Goal: Information Seeking & Learning: Learn about a topic

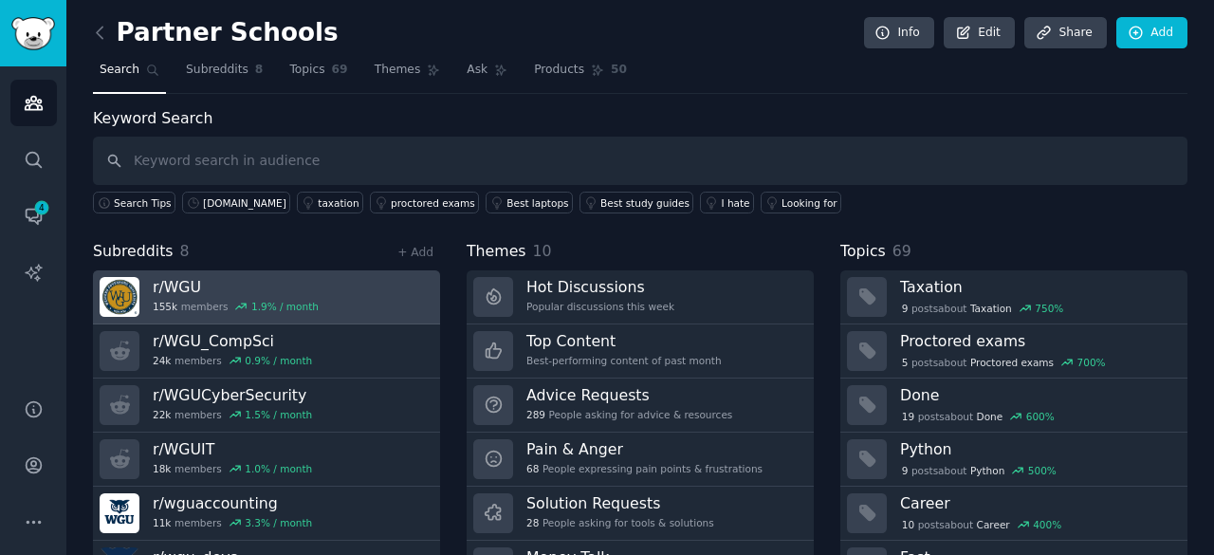
click at [182, 284] on h3 "r/ WGU" at bounding box center [236, 287] width 166 height 20
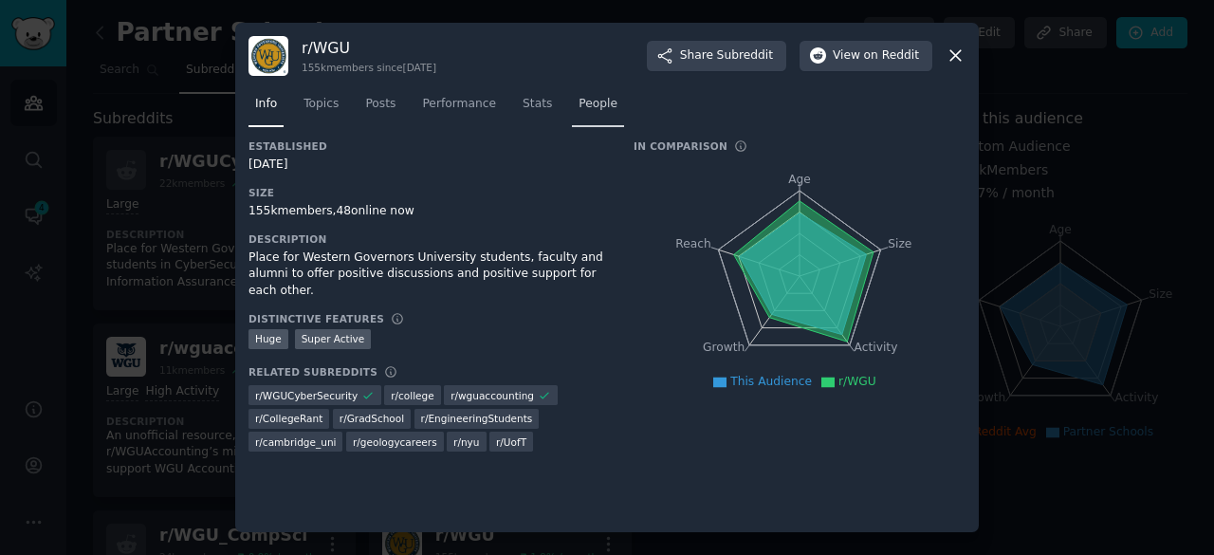
click at [579, 105] on span "People" at bounding box center [598, 104] width 39 height 17
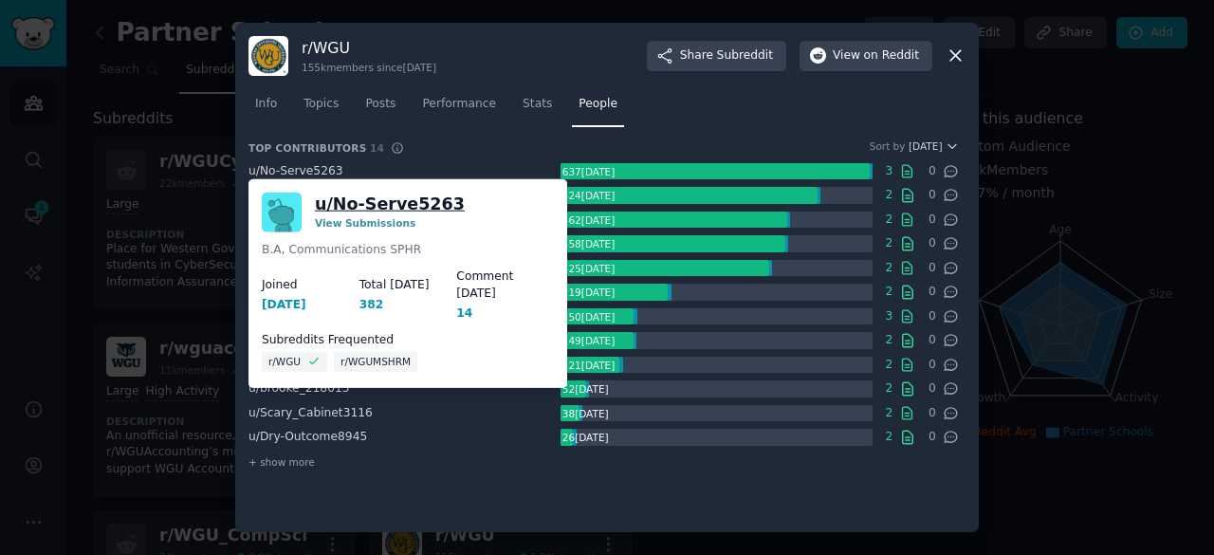
click at [351, 196] on link "u/ No-Serve5263" at bounding box center [390, 204] width 150 height 24
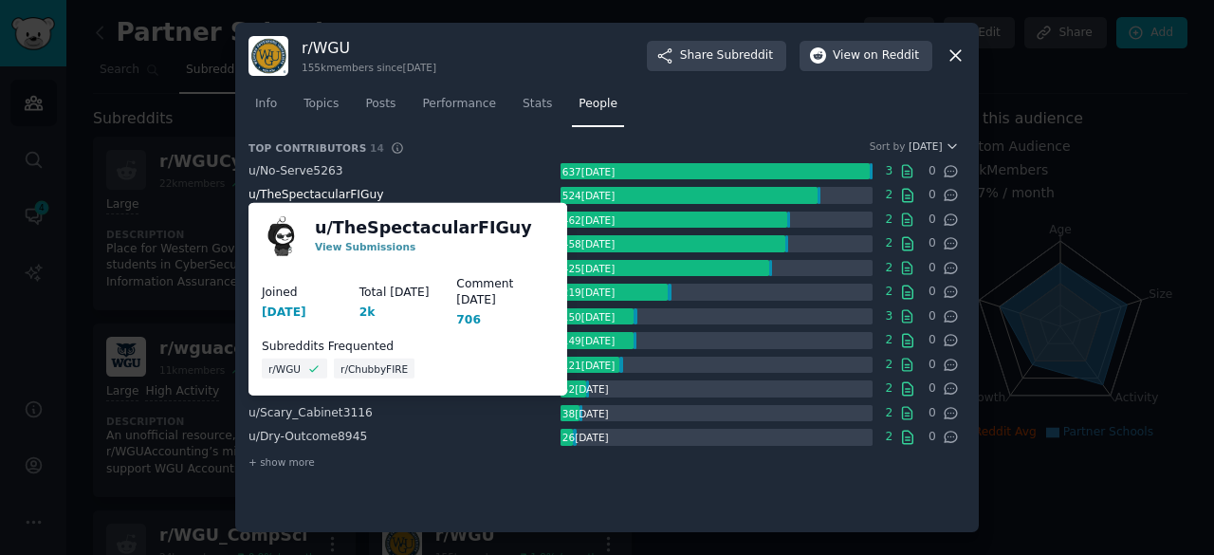
click at [354, 194] on span "u/ TheSpectacularFIGuy" at bounding box center [316, 194] width 135 height 13
click at [351, 229] on link "u/ TheSpectacularFIGuy" at bounding box center [423, 228] width 217 height 24
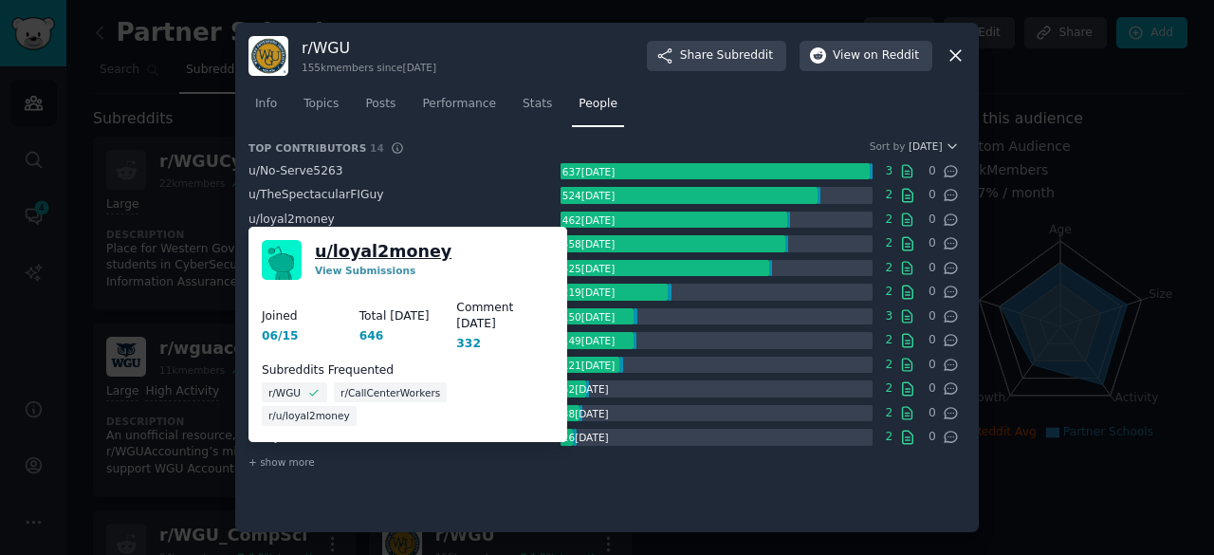
click at [324, 253] on link "u/ loyal2money" at bounding box center [383, 252] width 137 height 24
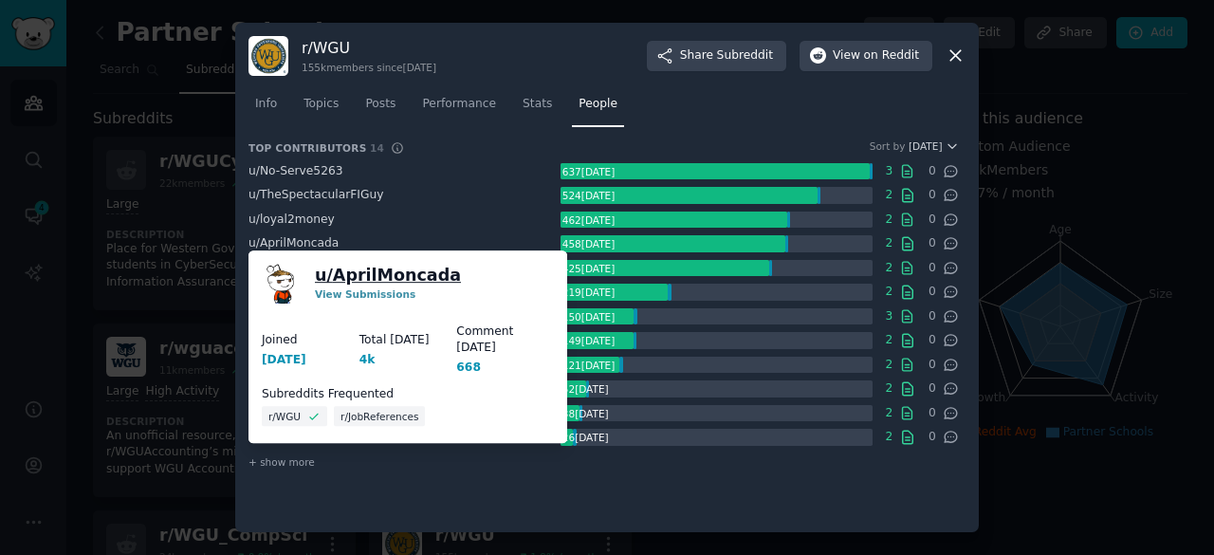
click at [347, 267] on link "u/ AprilMoncada" at bounding box center [388, 276] width 146 height 24
